Goal: Task Accomplishment & Management: Manage account settings

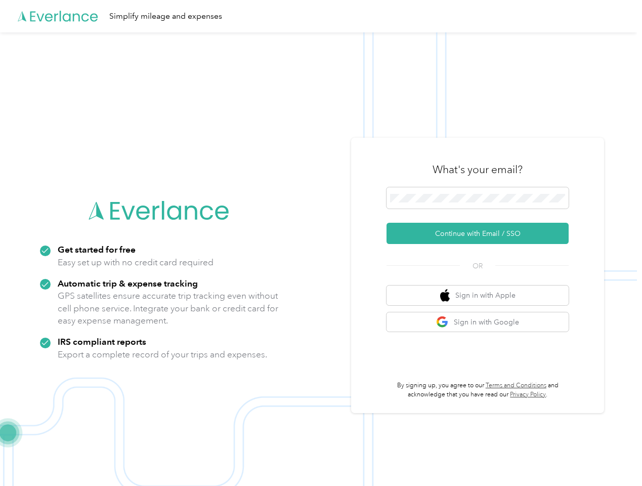
click at [321, 243] on img at bounding box center [318, 275] width 637 height 486
click at [321, 16] on div "Simplify mileage and expenses" at bounding box center [318, 16] width 637 height 32
click at [482, 233] on button "Continue with Email / SSO" at bounding box center [478, 233] width 182 height 21
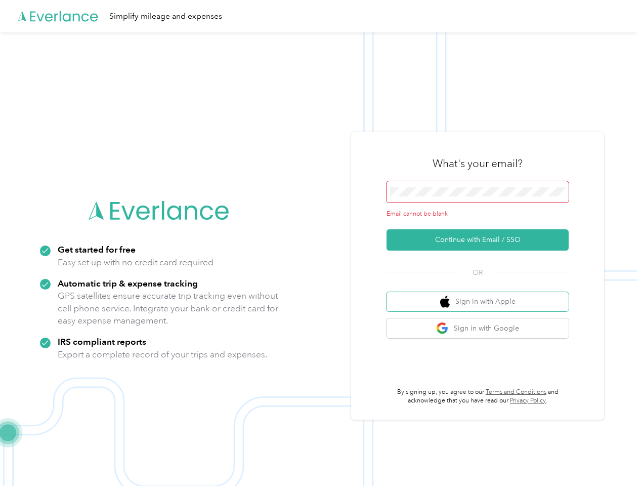
click at [482, 295] on button "Sign in with Apple" at bounding box center [478, 302] width 182 height 20
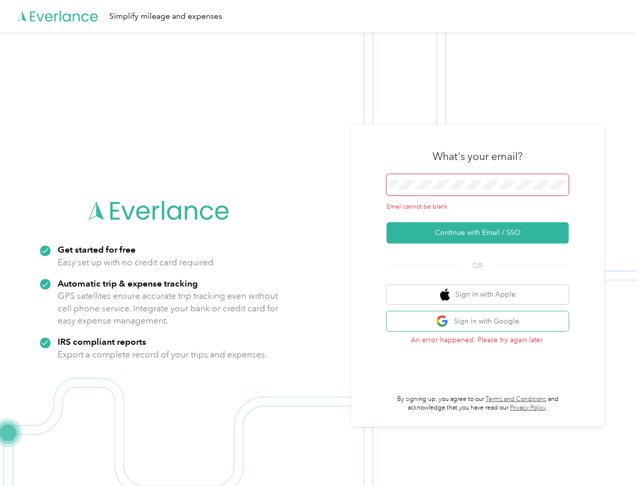
click at [482, 322] on button "Sign in with Google" at bounding box center [478, 321] width 182 height 20
